Goal: Task Accomplishment & Management: Manage account settings

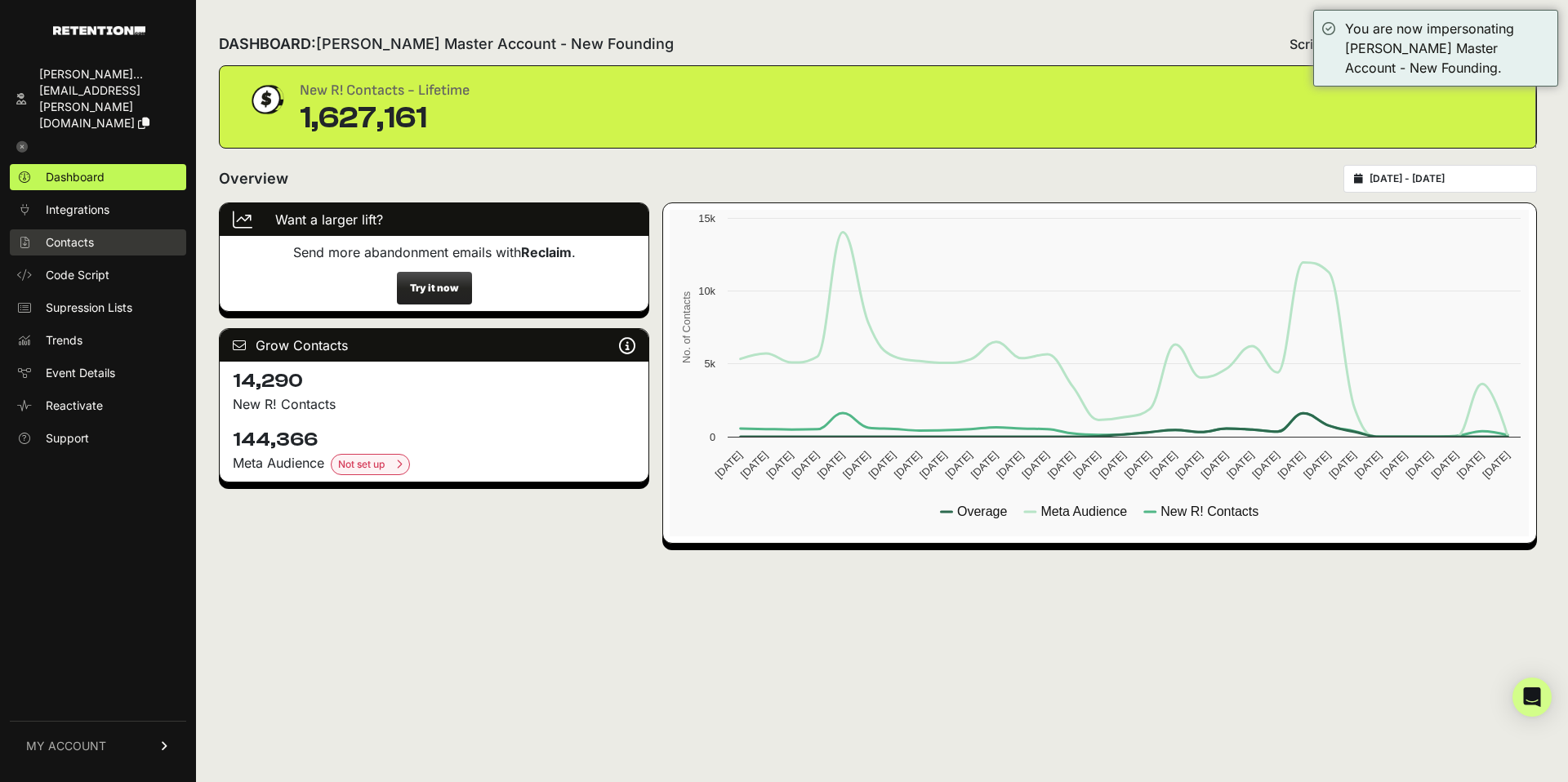
click at [79, 234] on span "Contacts" at bounding box center [70, 242] width 48 height 16
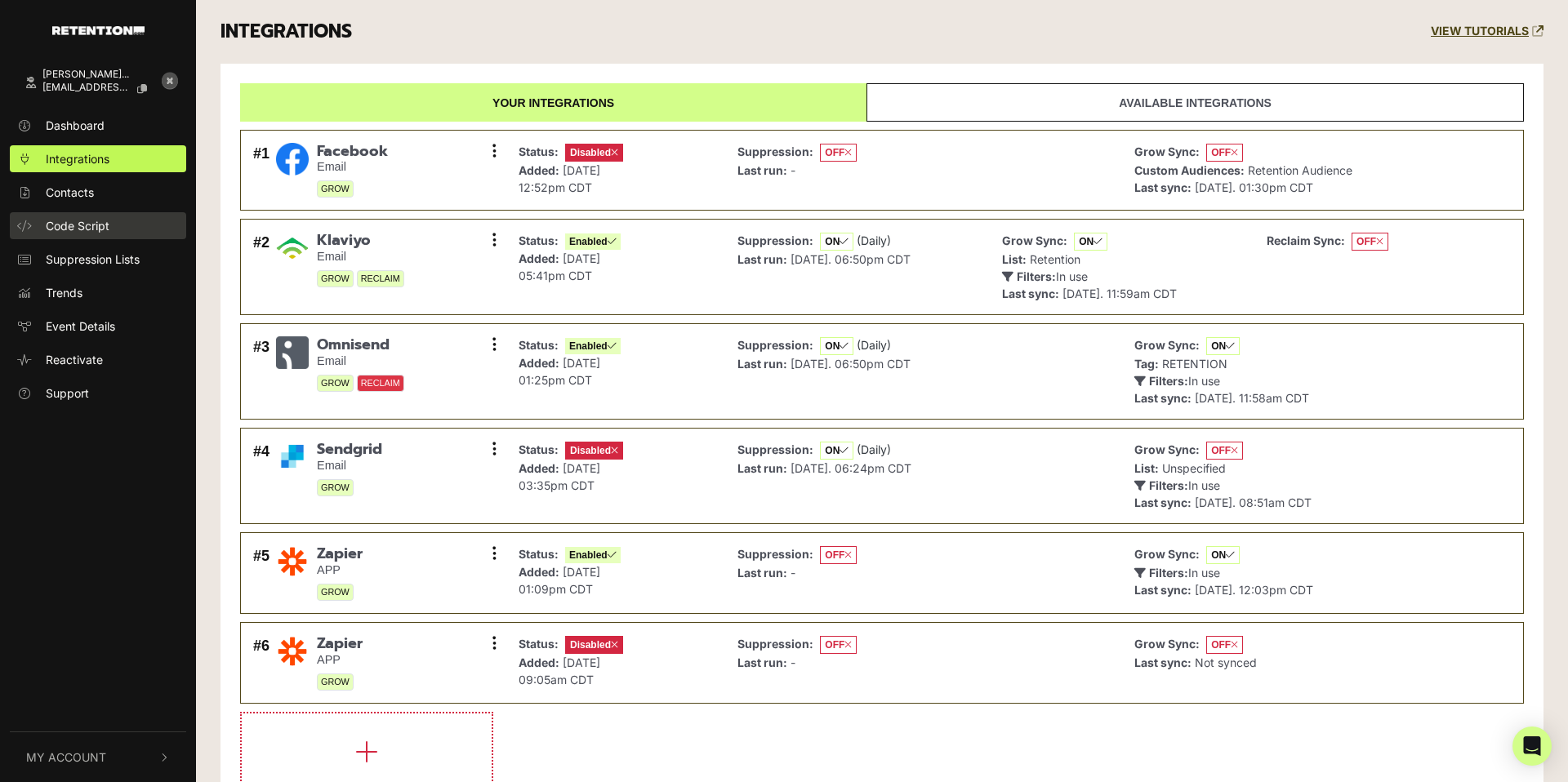
click at [64, 230] on span "Code Script" at bounding box center [78, 226] width 63 height 17
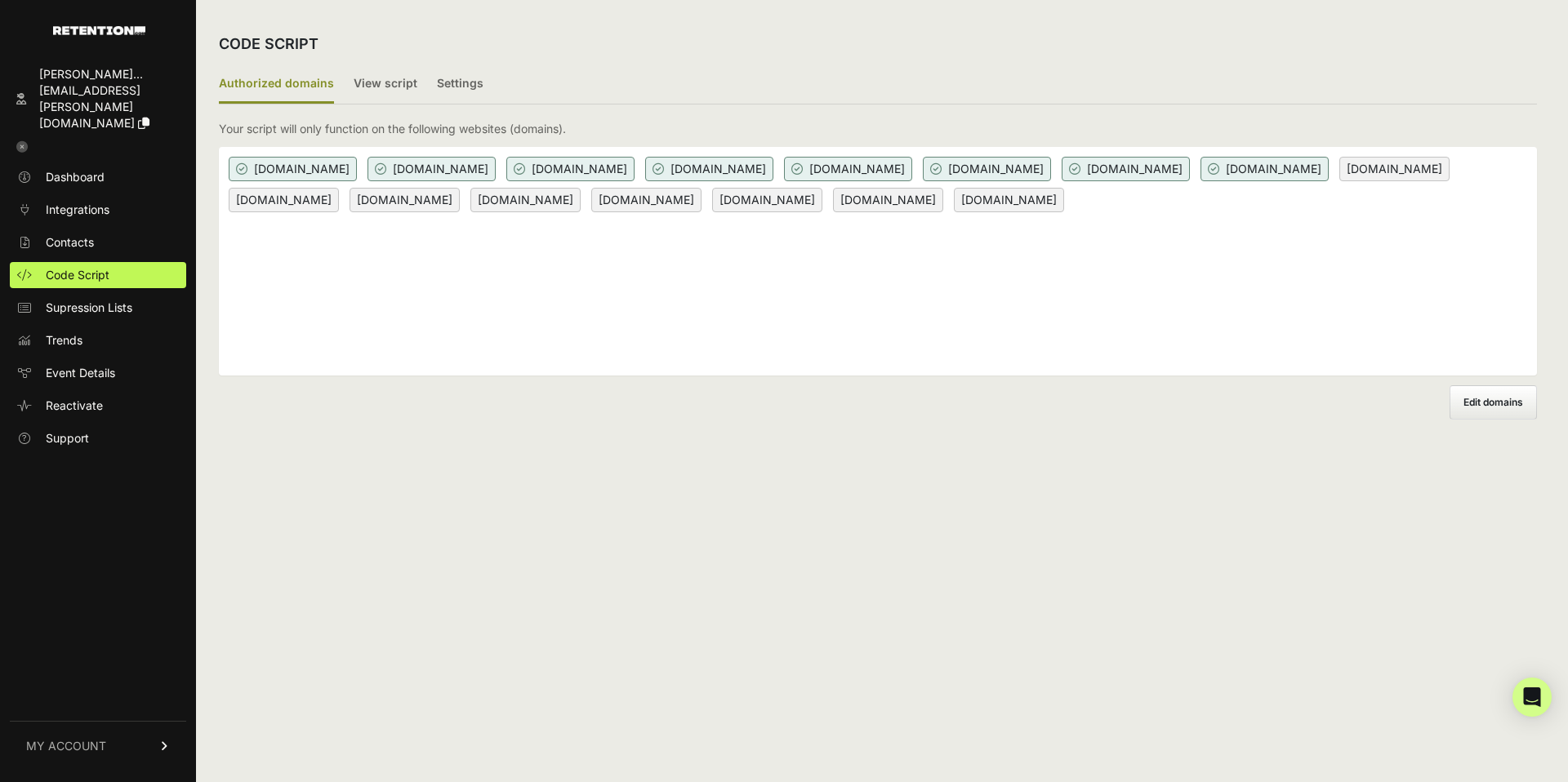
click at [1497, 405] on span "Edit domains" at bounding box center [1493, 402] width 60 height 12
click at [0, 0] on input "Add domain" at bounding box center [0, 0] width 0 height 0
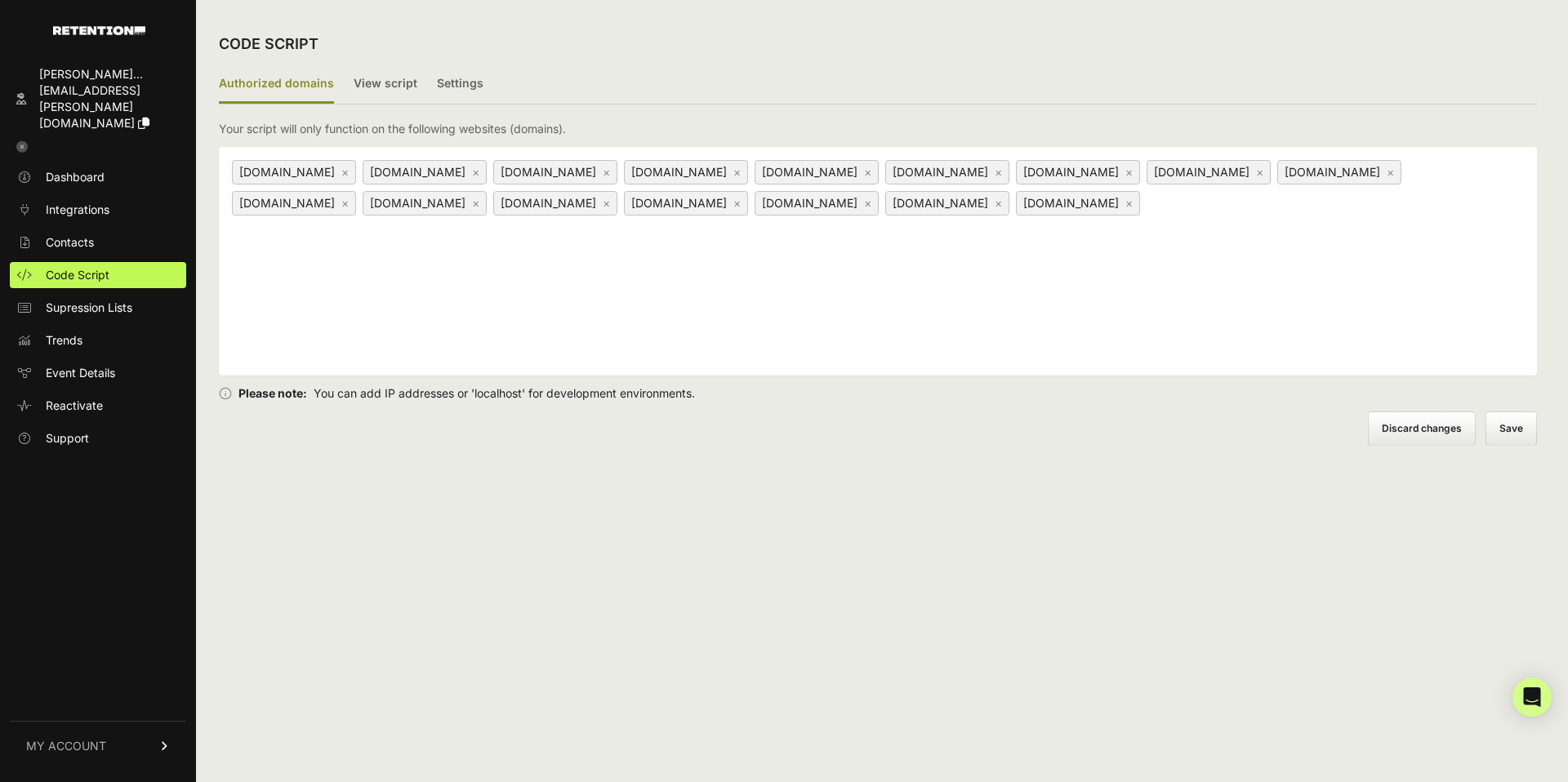
click at [665, 286] on div "rifttv.com × capitalmedialabs.com × casaborrega.com × www.capitalmedialabs.com …" at bounding box center [878, 261] width 1318 height 229
type input "[DOMAIN_NAME]"
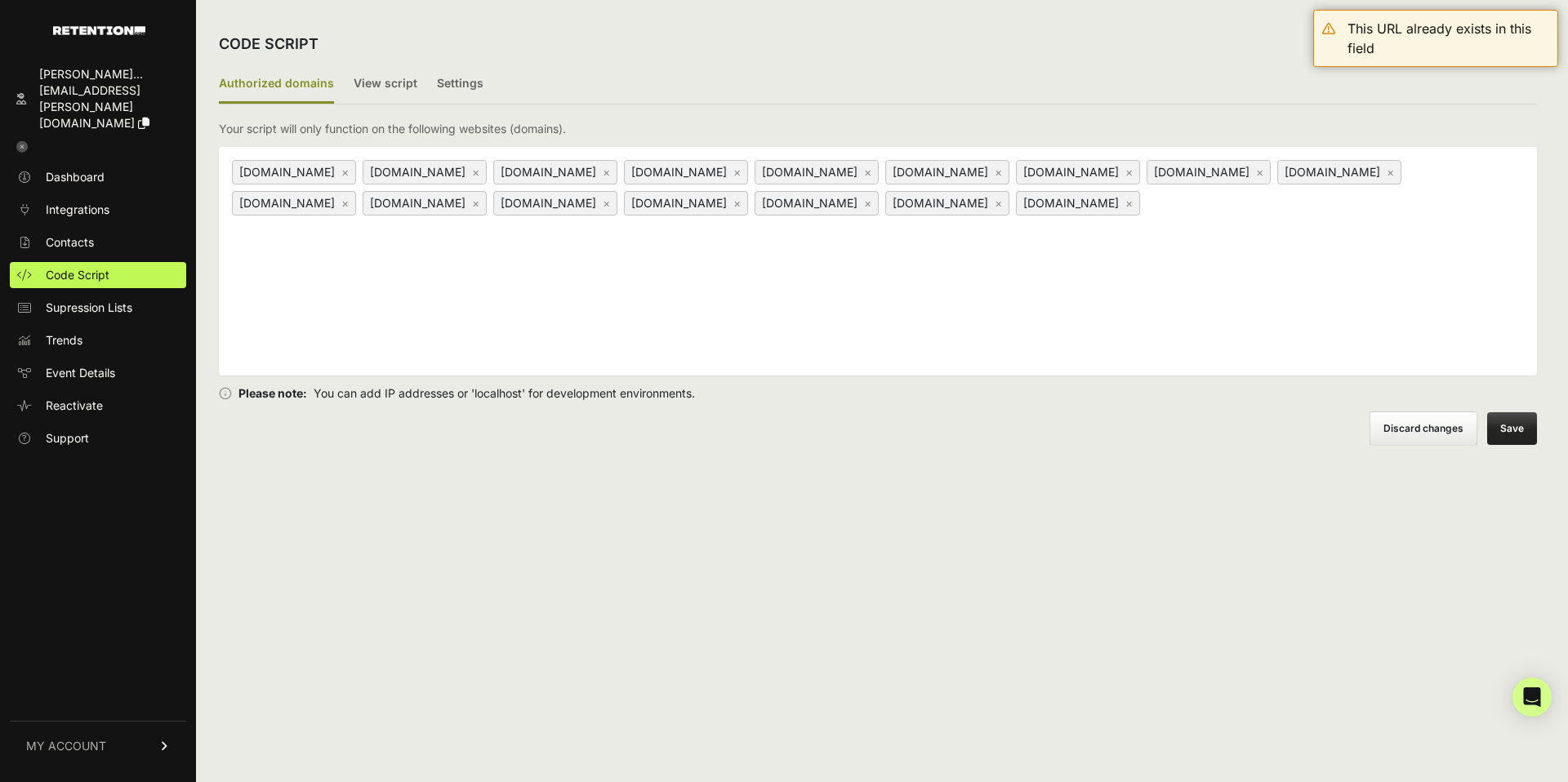
click at [1256, 275] on div "rifttv.com × capitalmedialabs.com × casaborrega.com × www.capitalmedialabs.com …" at bounding box center [878, 261] width 1318 height 229
click at [1512, 428] on button "Save" at bounding box center [1512, 428] width 50 height 33
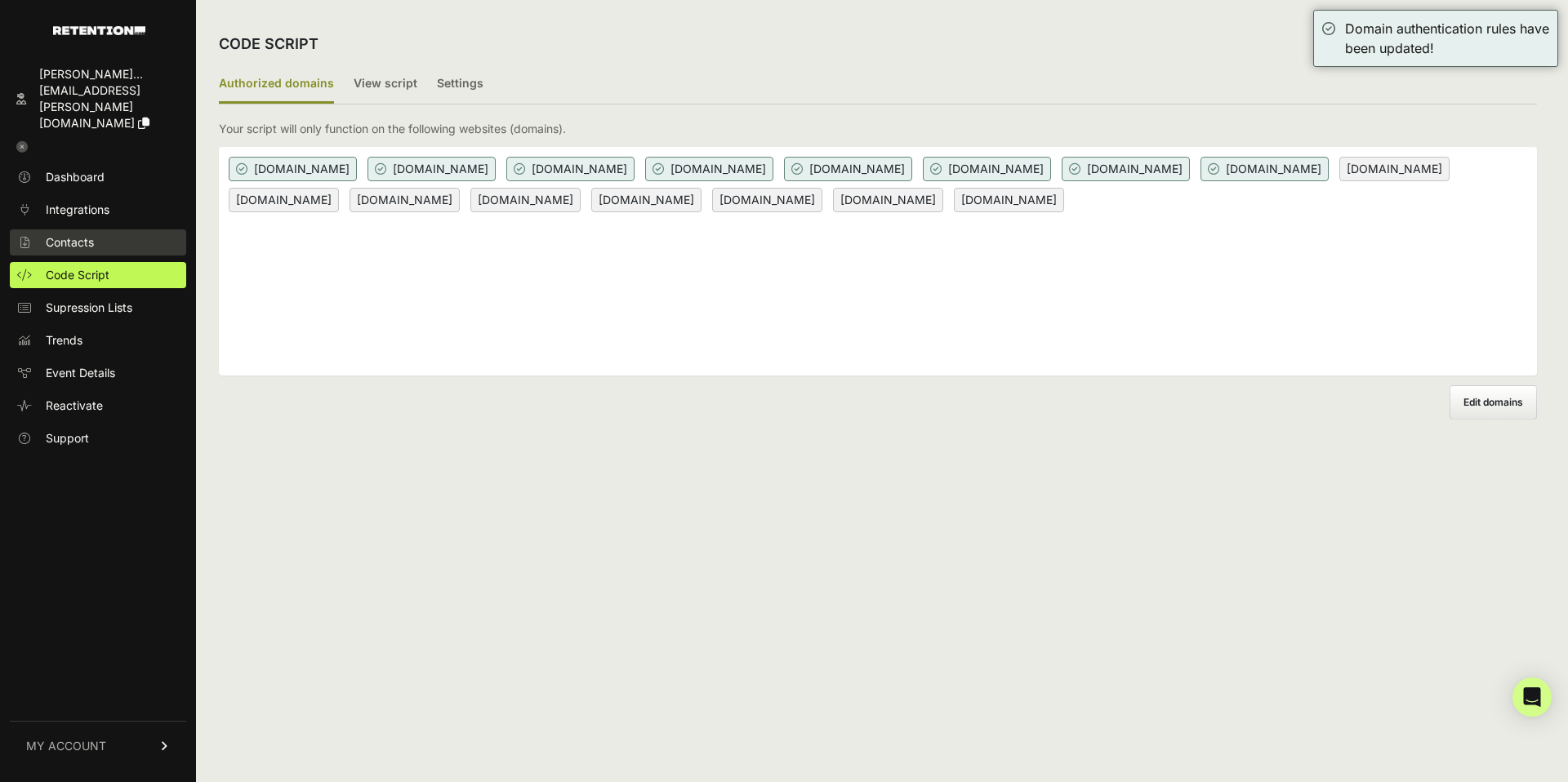
click at [84, 234] on span "Contacts" at bounding box center [70, 242] width 48 height 16
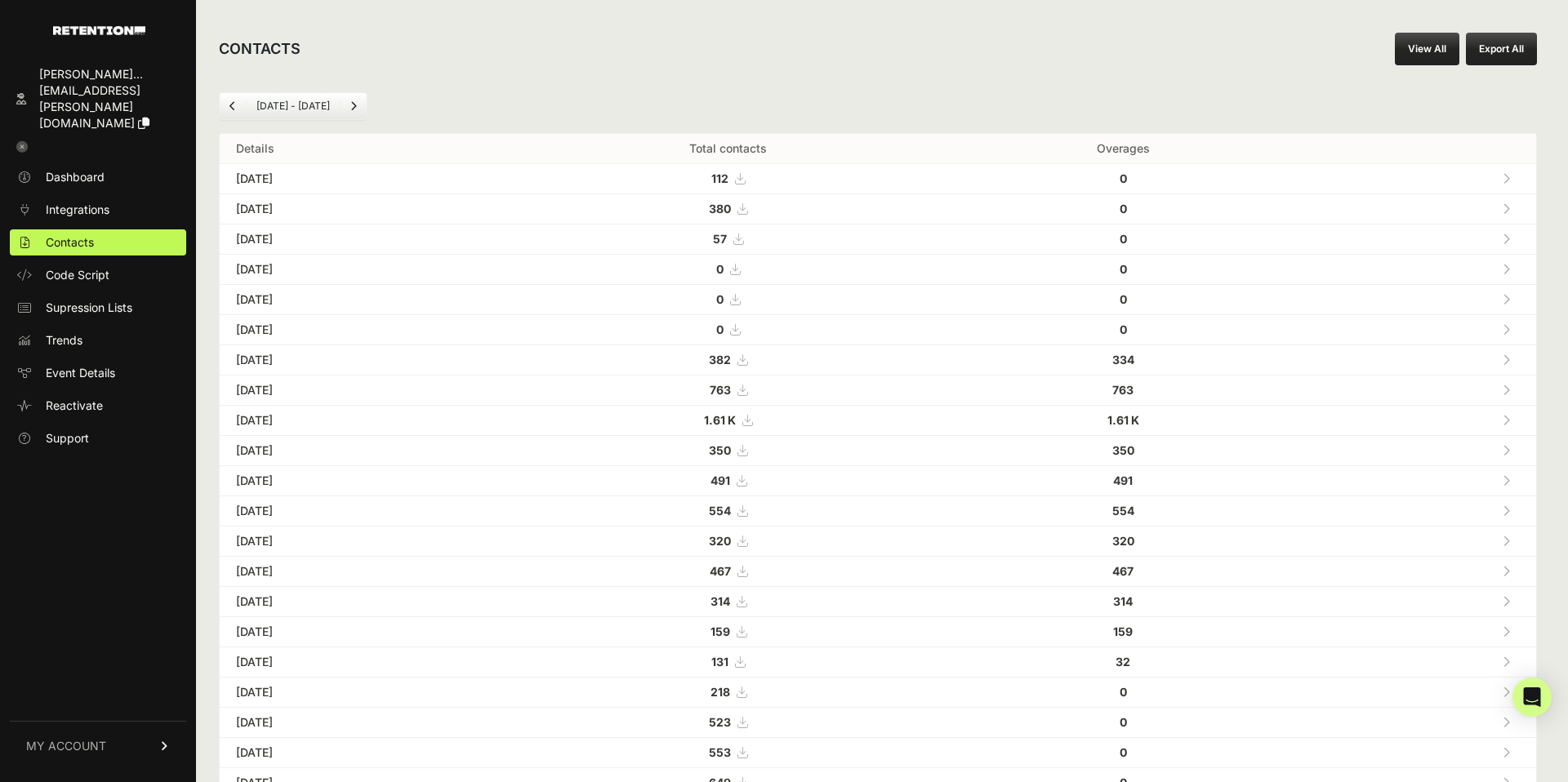
click at [728, 177] on strong "112" at bounding box center [720, 179] width 17 height 13
click at [101, 365] on span "Event Details" at bounding box center [81, 373] width 69 height 16
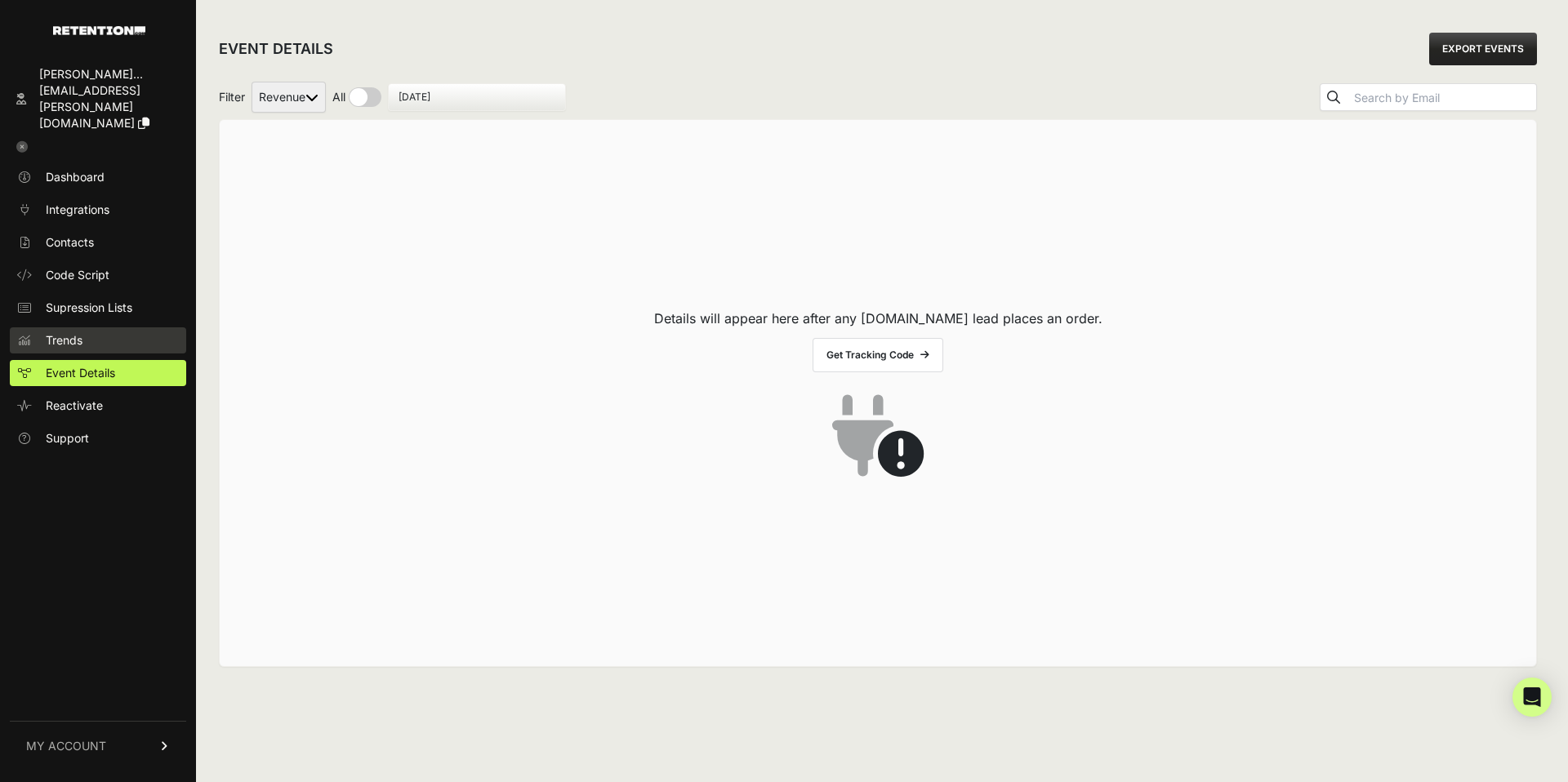
click at [85, 328] on link "Trends" at bounding box center [98, 340] width 177 height 26
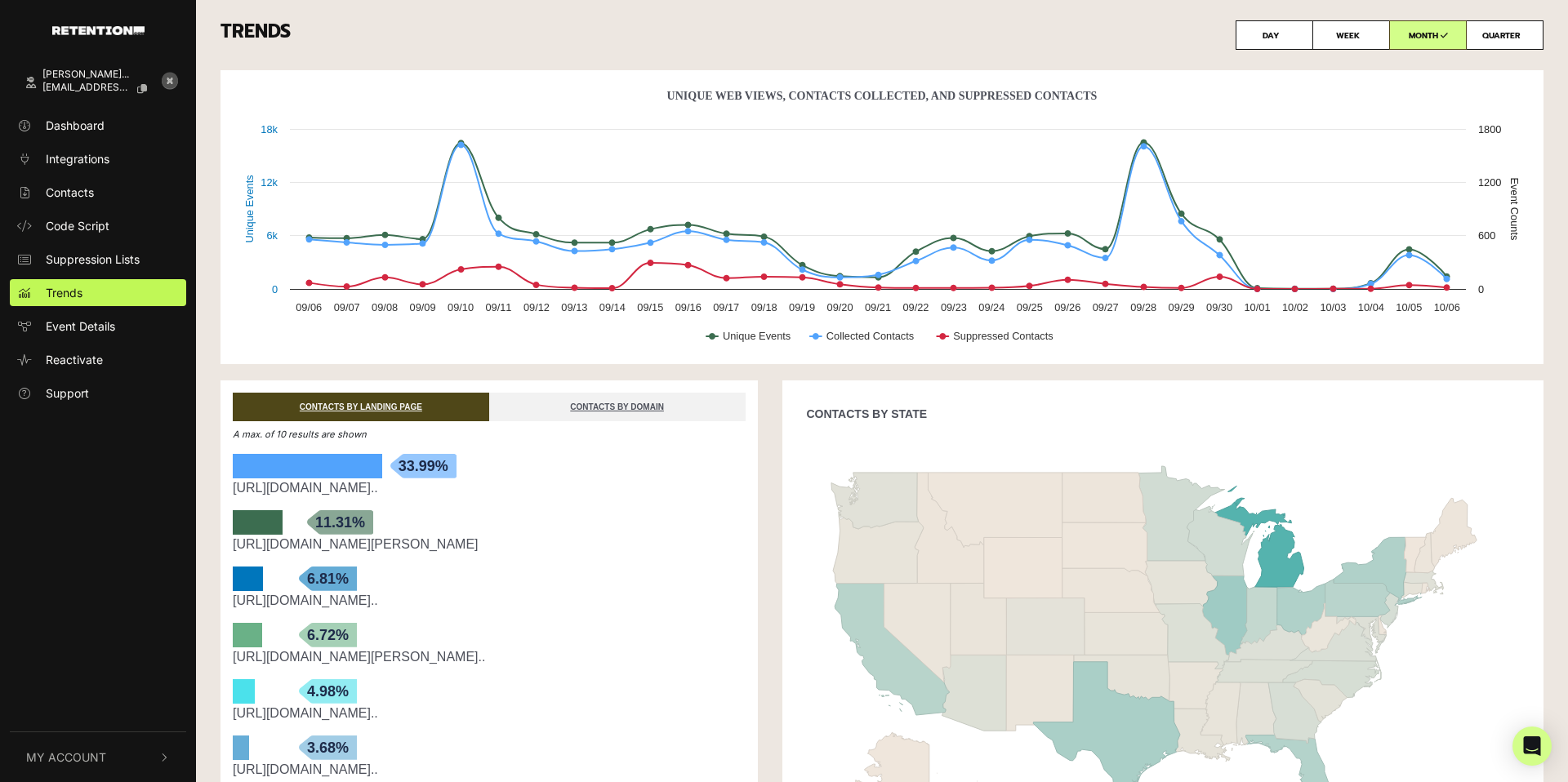
click at [1278, 41] on label "DAY" at bounding box center [1274, 35] width 78 height 30
radio input "true"
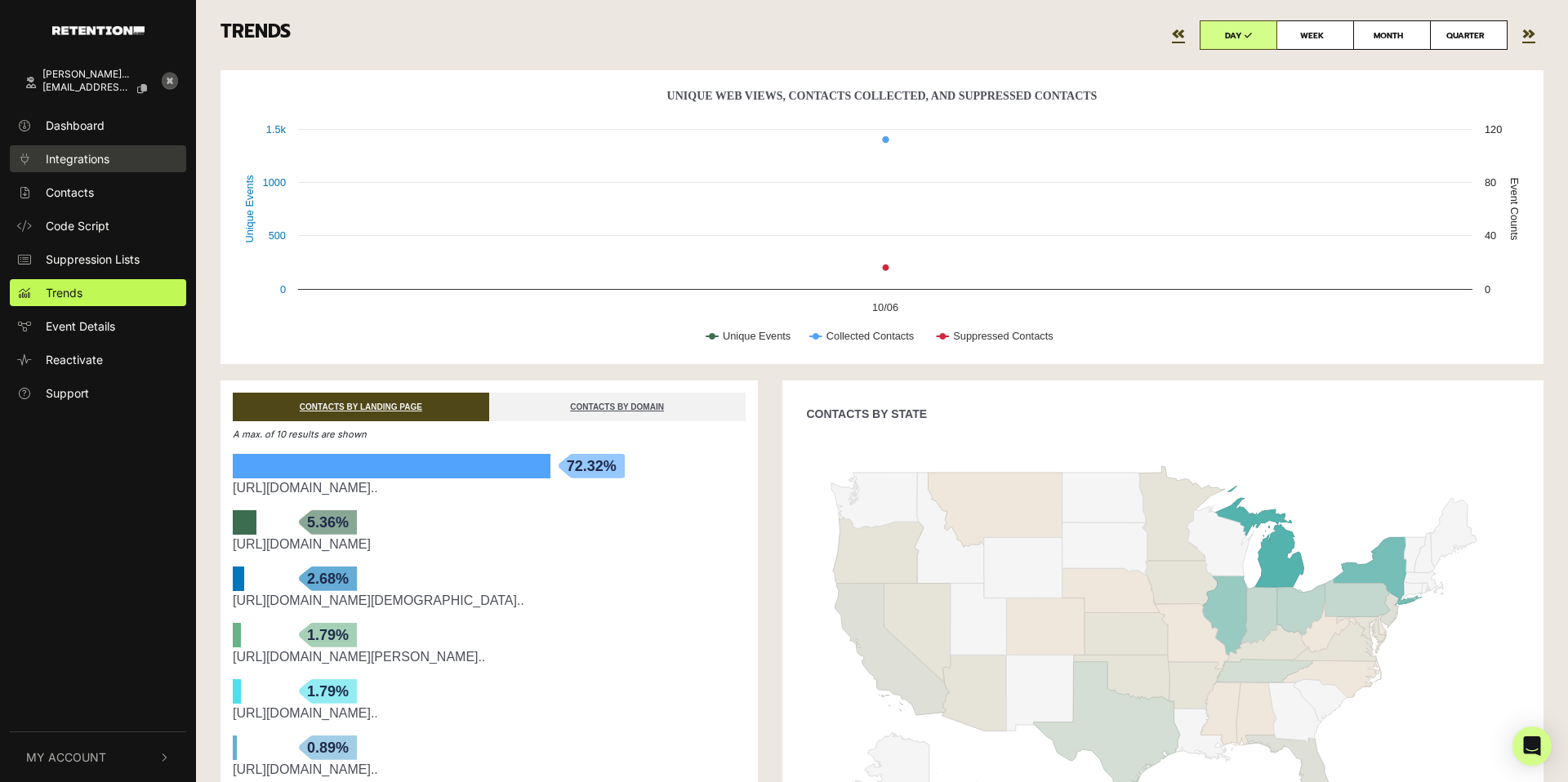
click at [109, 160] on span "Integrations" at bounding box center [78, 159] width 63 height 17
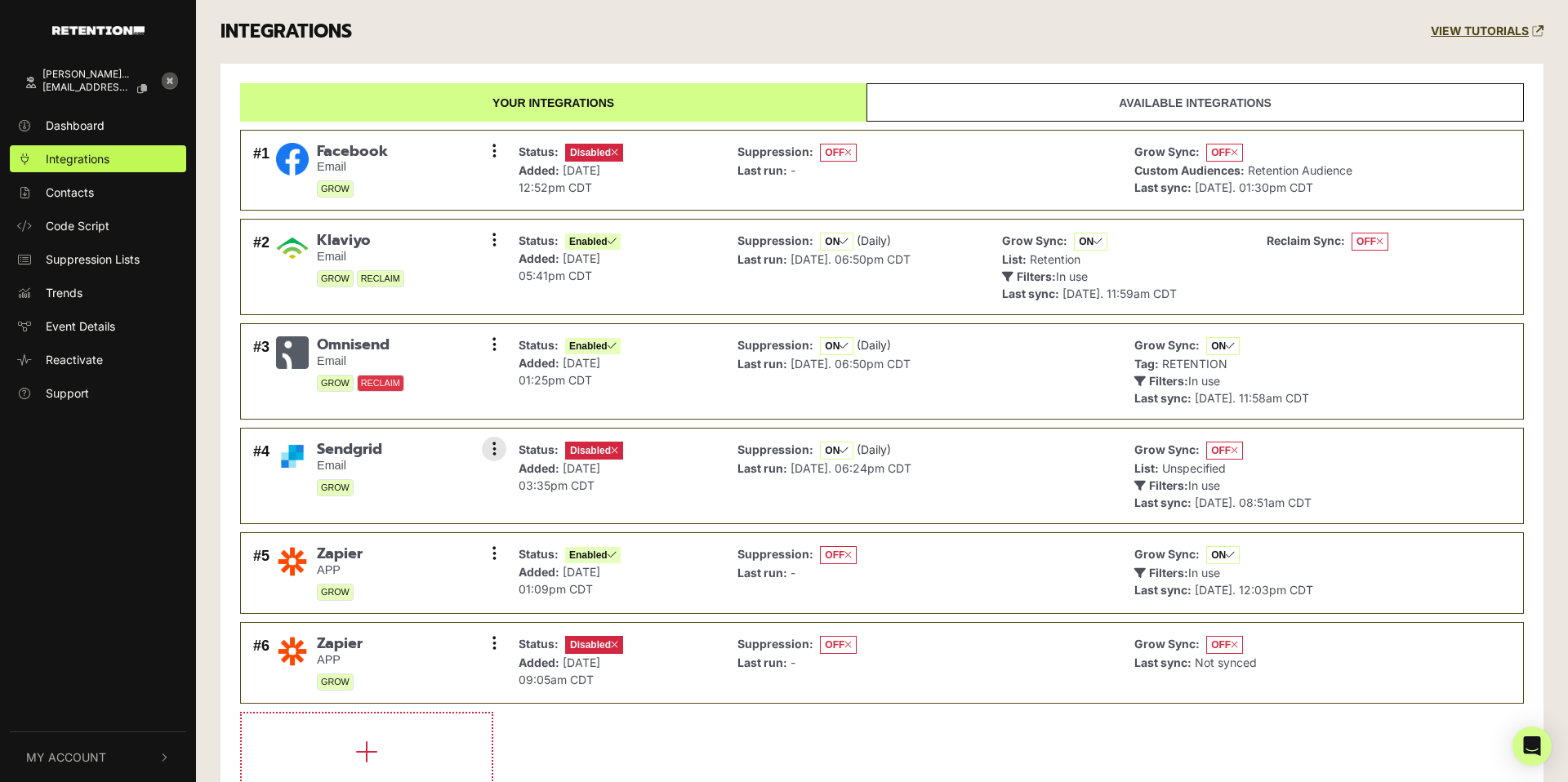
scroll to position [56, 0]
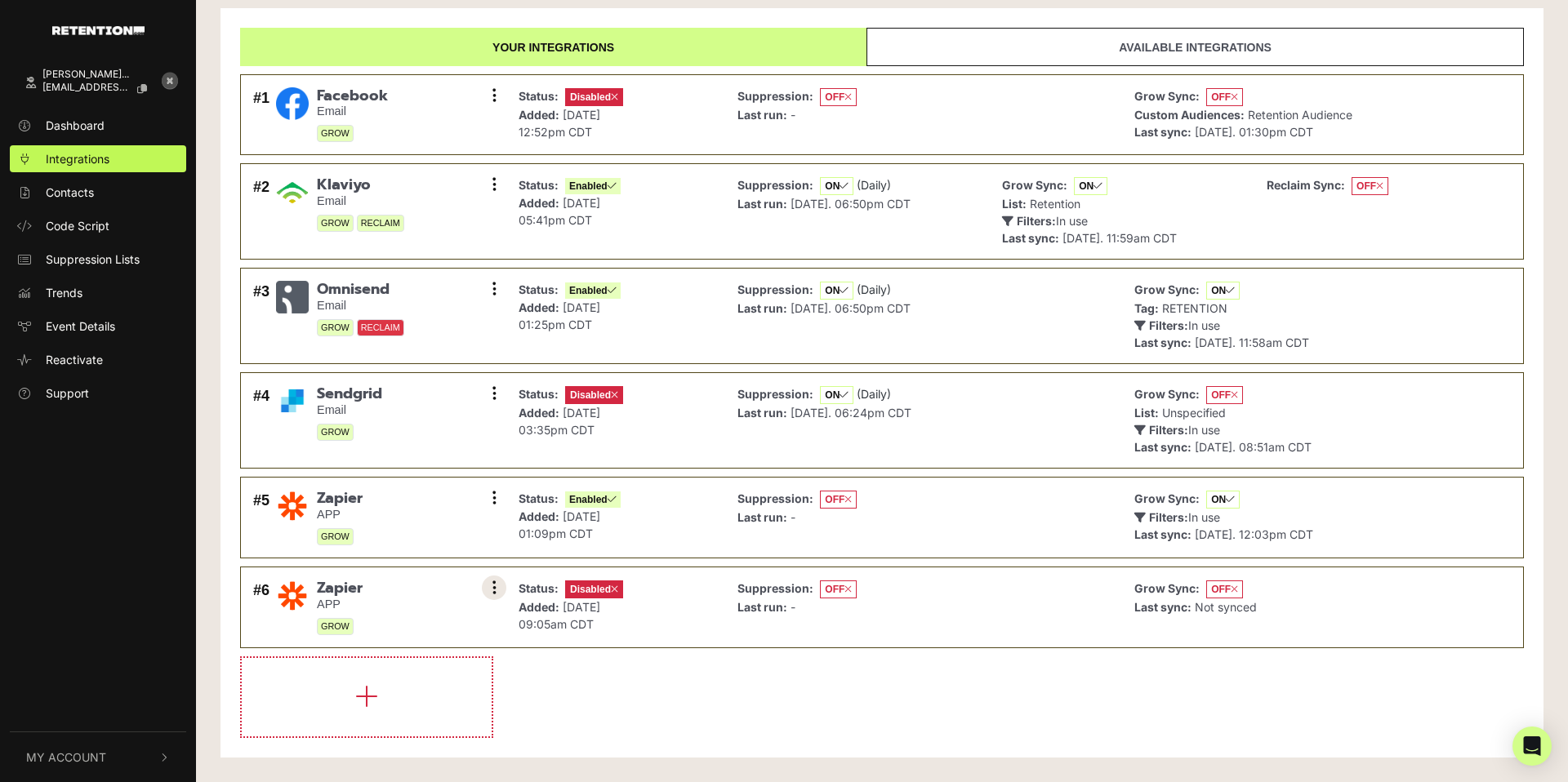
click at [493, 588] on icon at bounding box center [495, 588] width 4 height 16
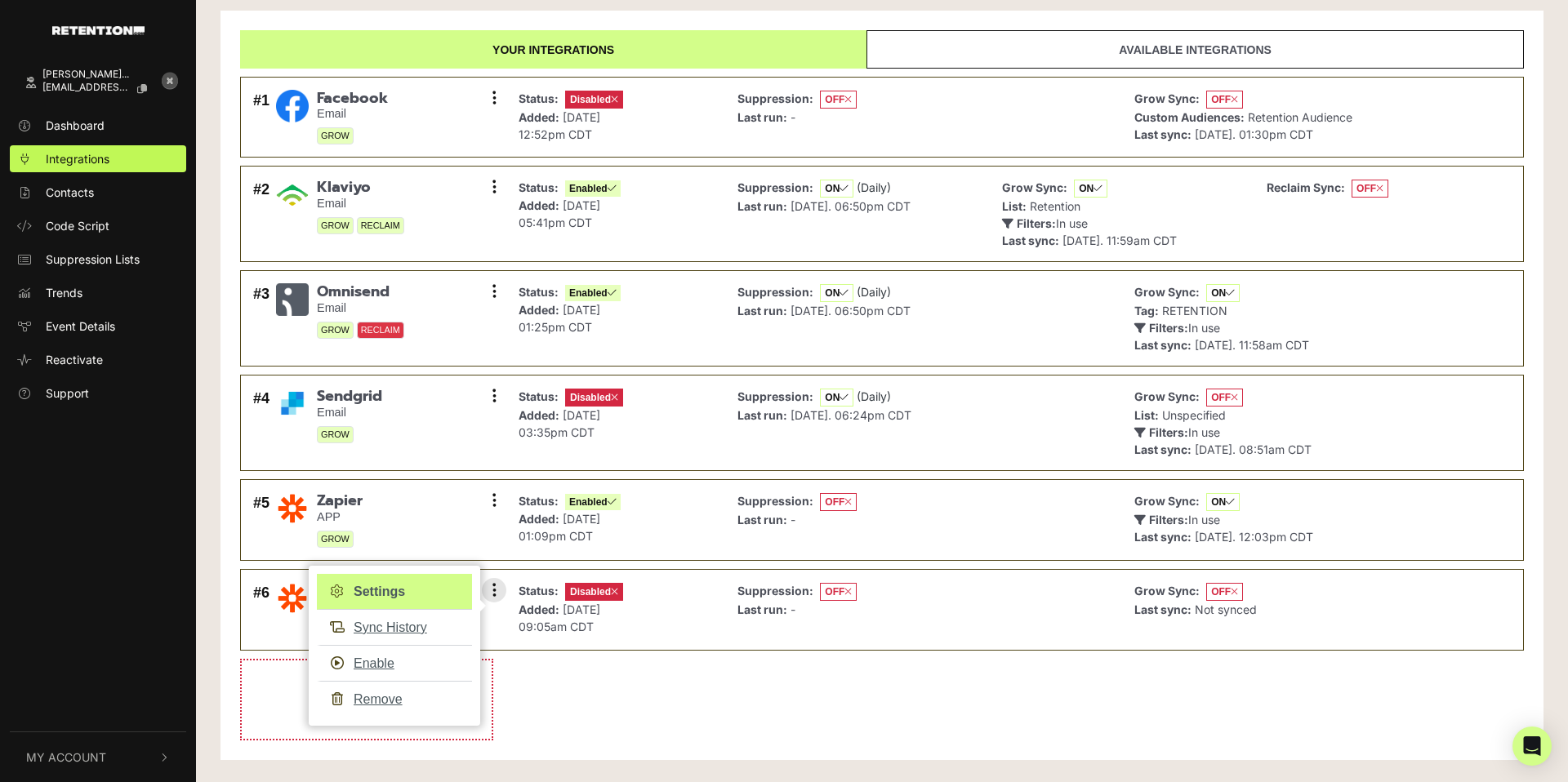
click at [406, 591] on link "Settings" at bounding box center [395, 592] width 156 height 36
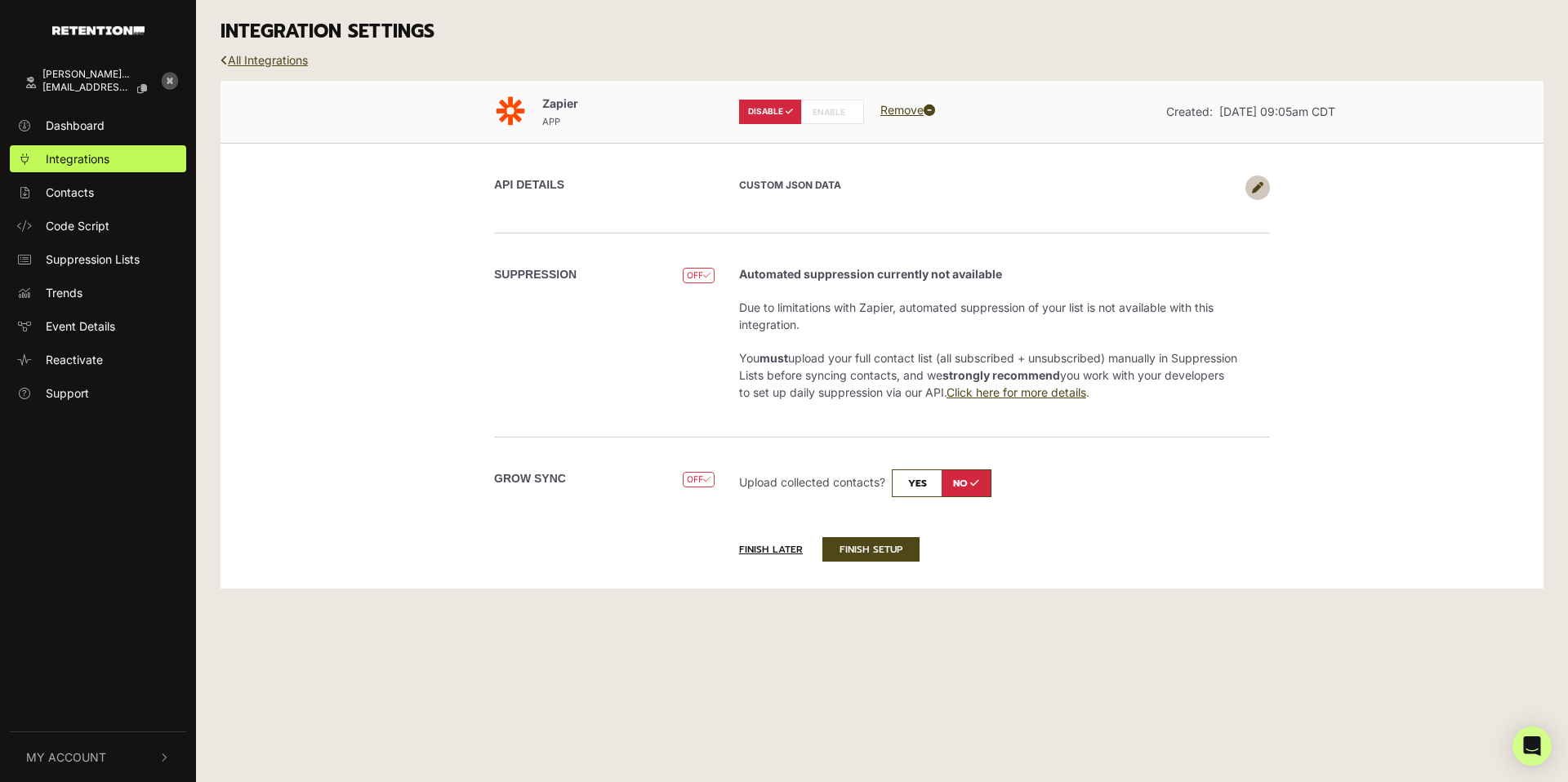
click at [839, 116] on label "ENABLE" at bounding box center [832, 112] width 62 height 25
radio input "false"
radio input "true"
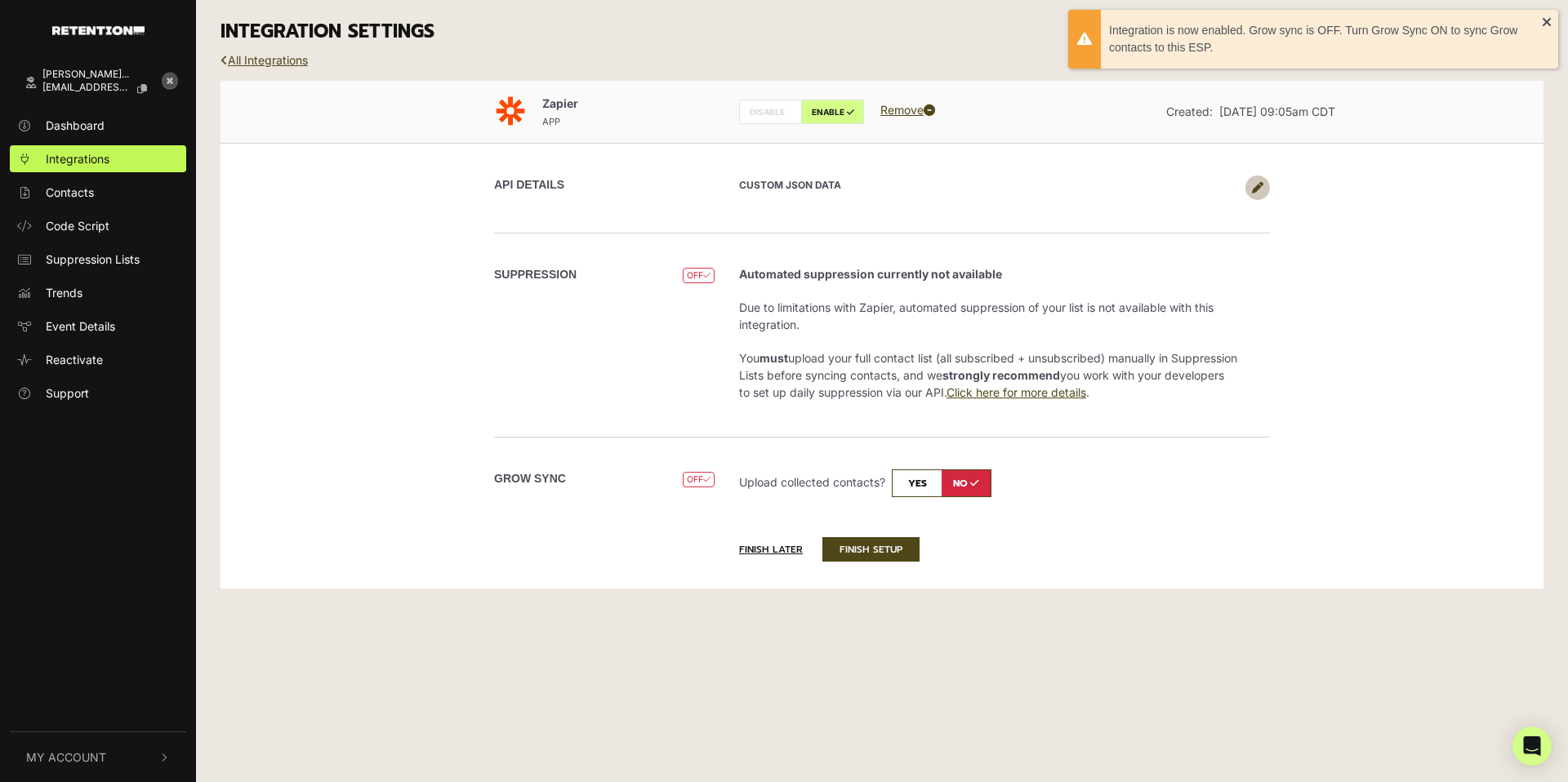
click at [920, 487] on input "checkbox" at bounding box center [942, 483] width 100 height 28
checkbox input "true"
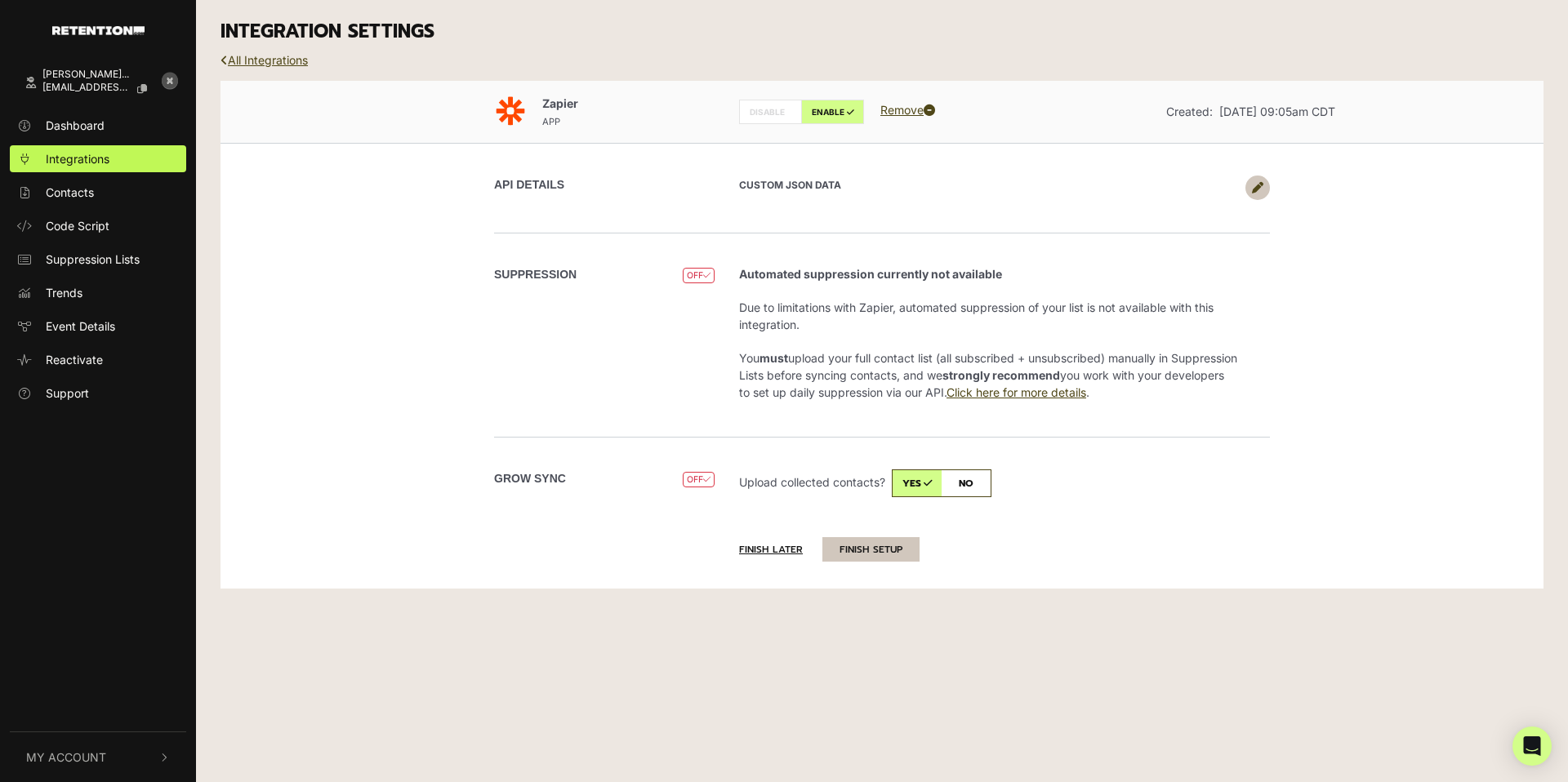
click at [860, 548] on button "FINISH SETUP" at bounding box center [870, 550] width 97 height 25
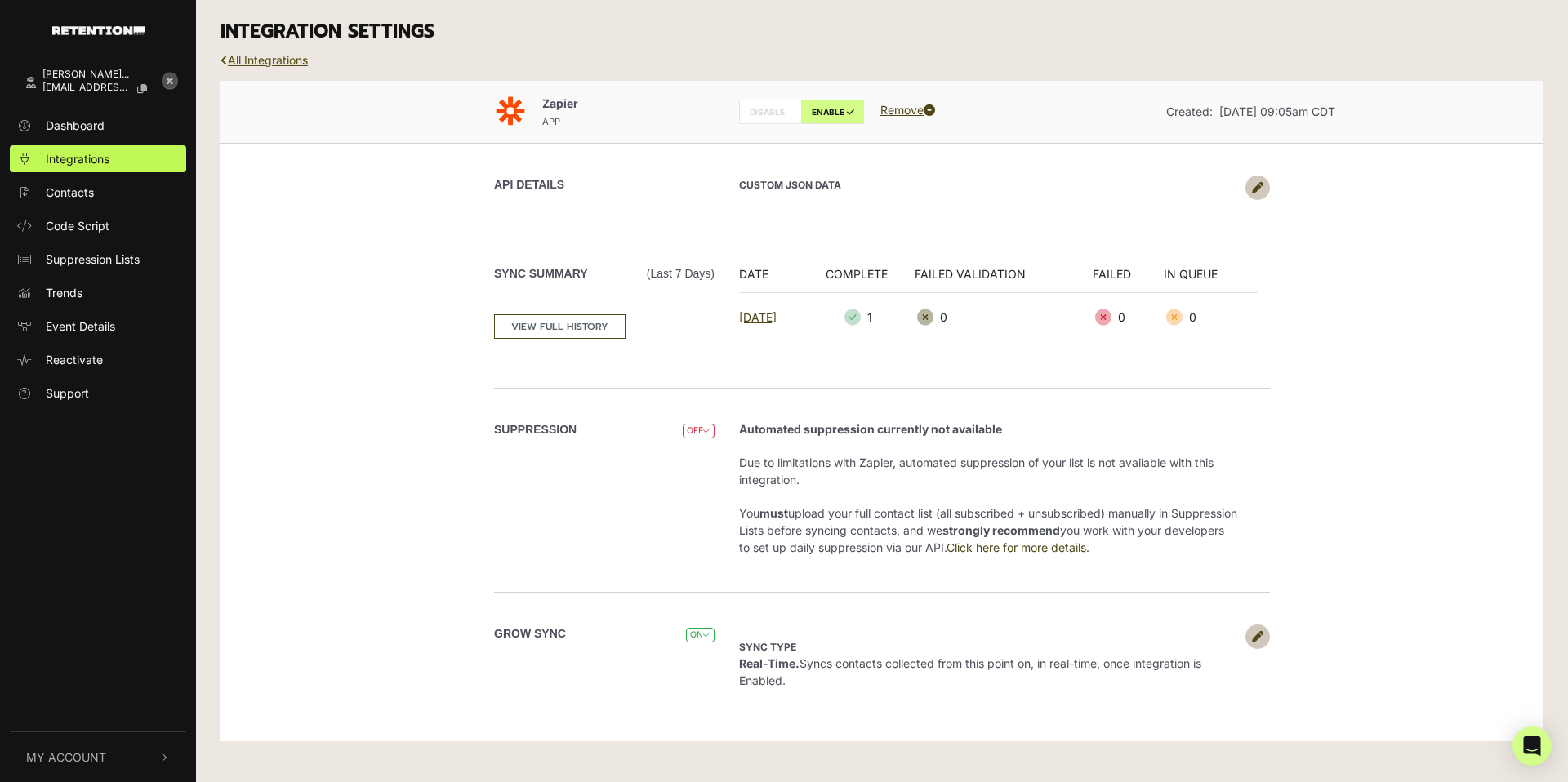
click at [275, 64] on link "All Integrations" at bounding box center [264, 60] width 87 height 13
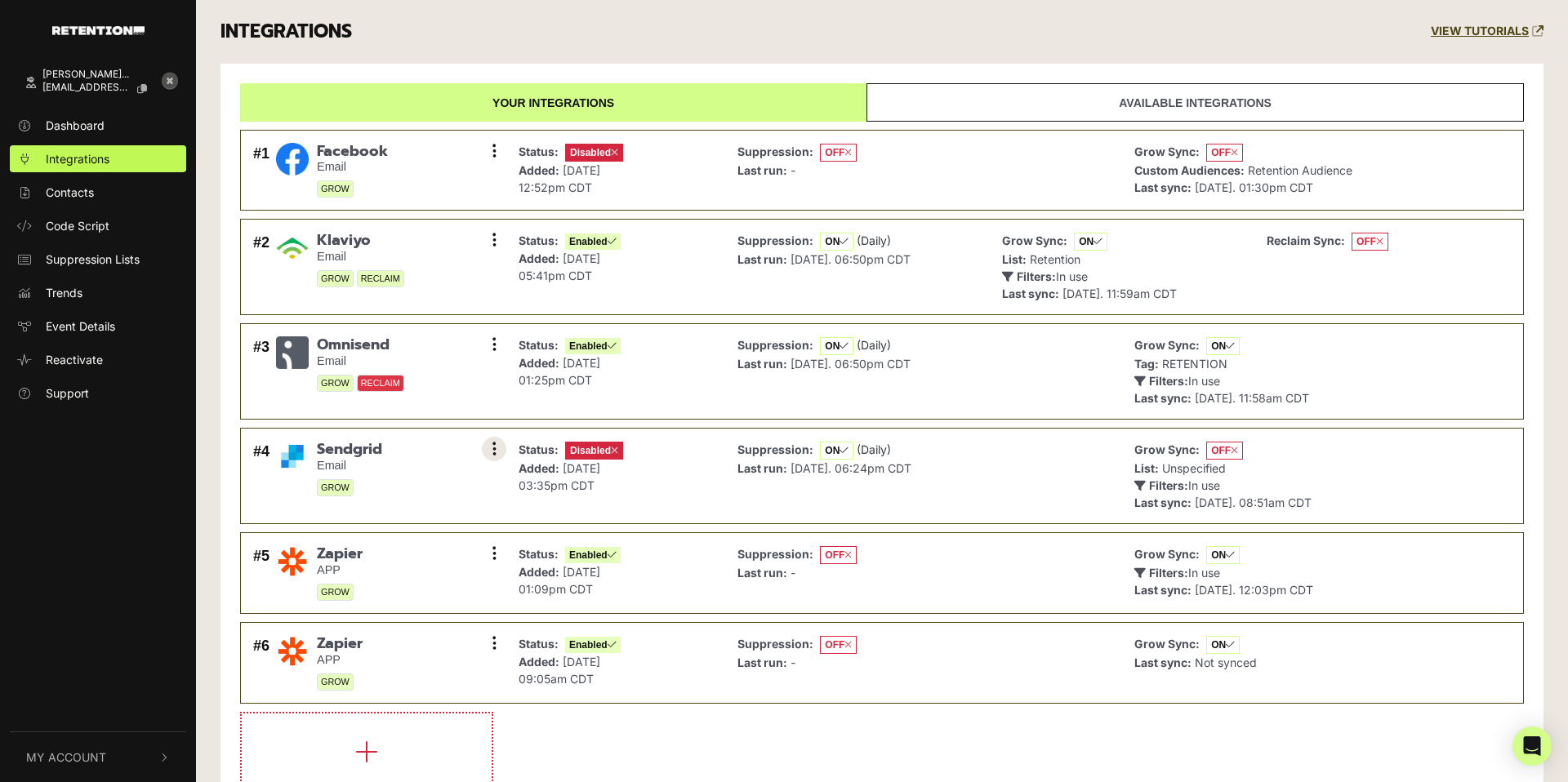
click at [493, 450] on icon at bounding box center [495, 449] width 4 height 16
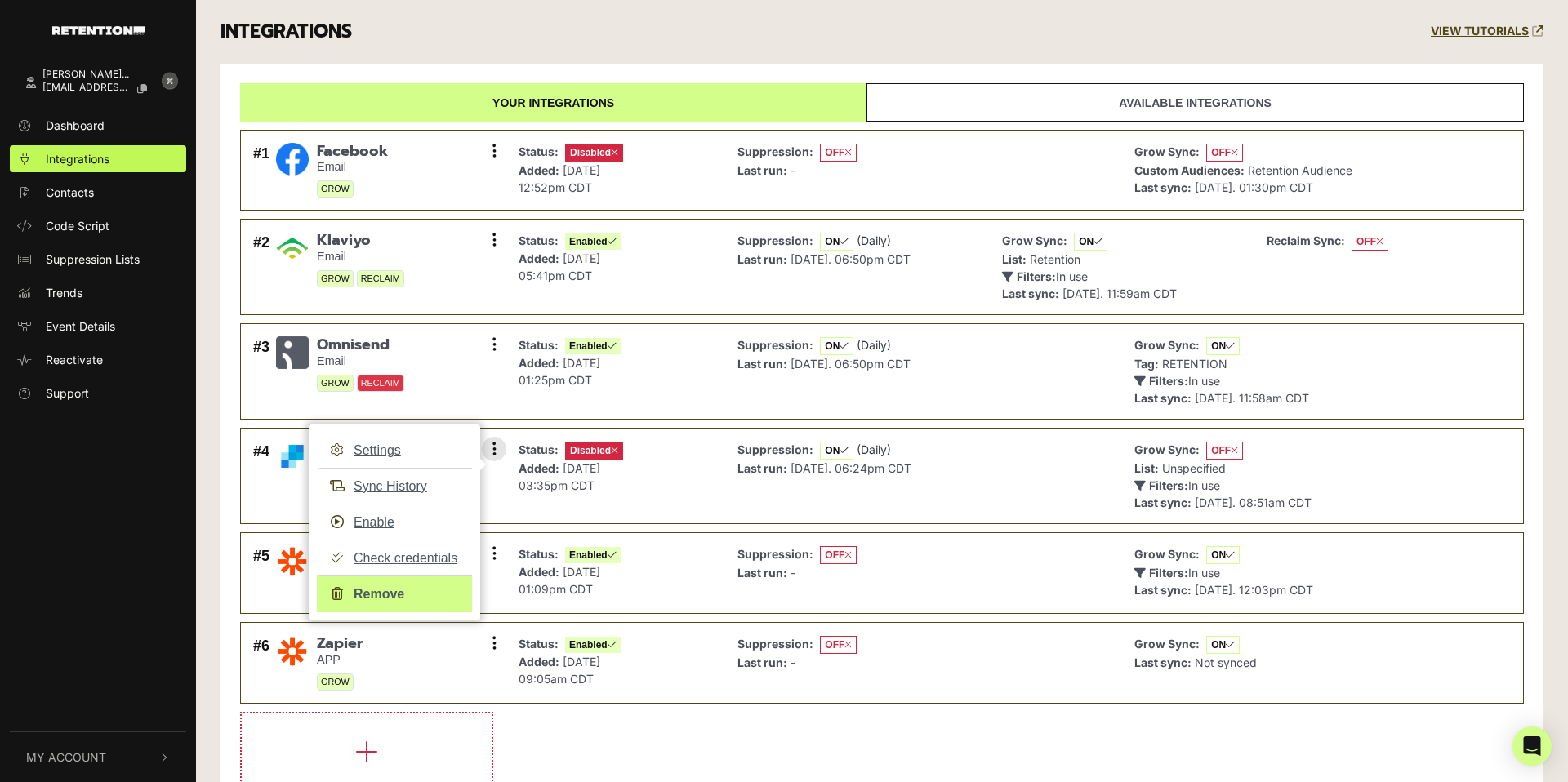
click at [377, 596] on link "Remove" at bounding box center [395, 594] width 156 height 37
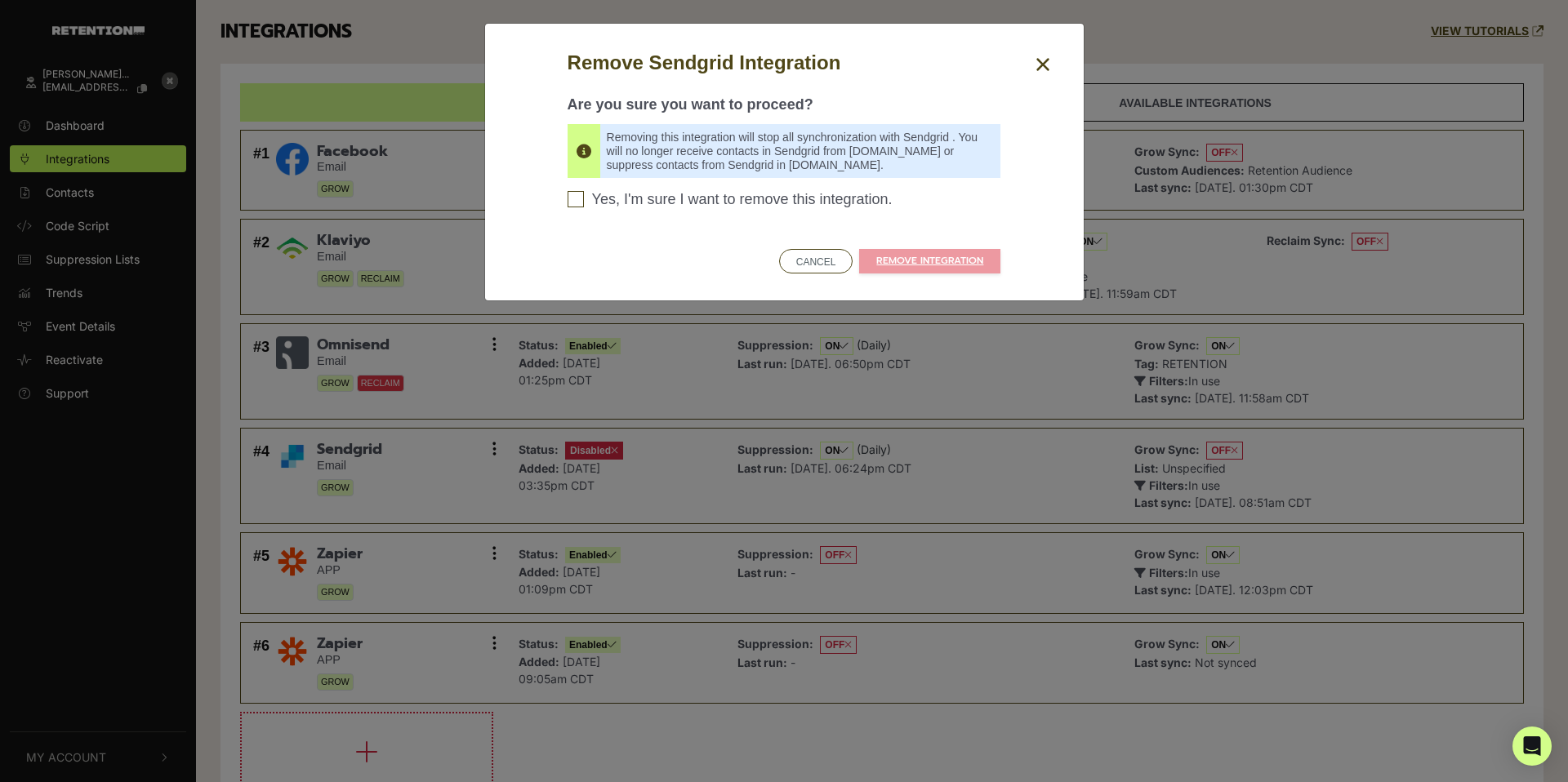
click at [592, 205] on span "Yes, I'm sure I want to remove this integration." at bounding box center [742, 200] width 301 height 18
click at [584, 205] on input "Yes, I'm sure I want to remove this integration. Please confirm to continue" at bounding box center [576, 199] width 16 height 16
checkbox input "true"
click at [909, 264] on link "REMOVE INTEGRATION" at bounding box center [929, 261] width 141 height 25
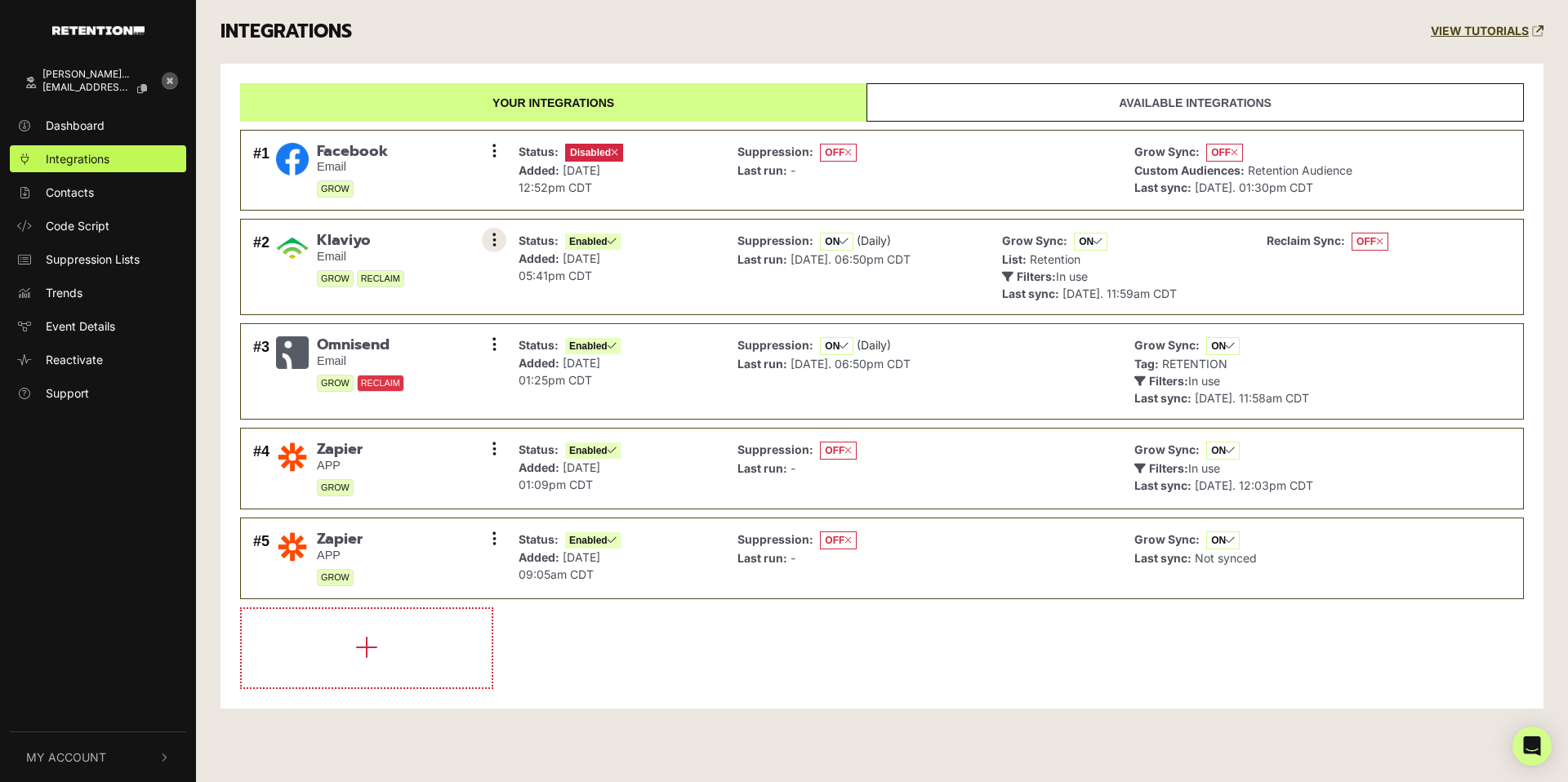
click at [488, 242] on button at bounding box center [495, 240] width 25 height 25
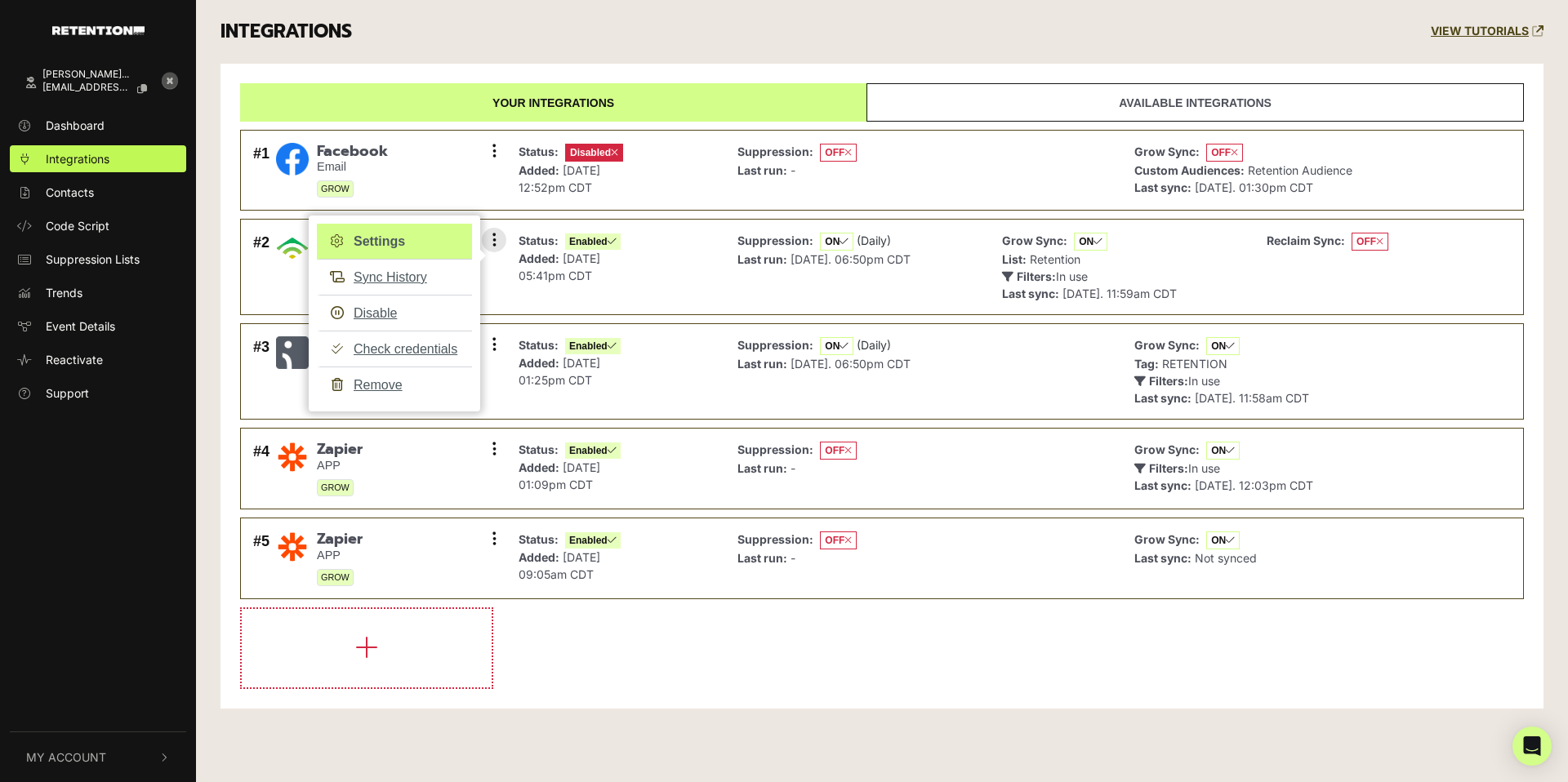
click at [442, 242] on link "Settings" at bounding box center [395, 241] width 156 height 36
